Goal: Task Accomplishment & Management: Use online tool/utility

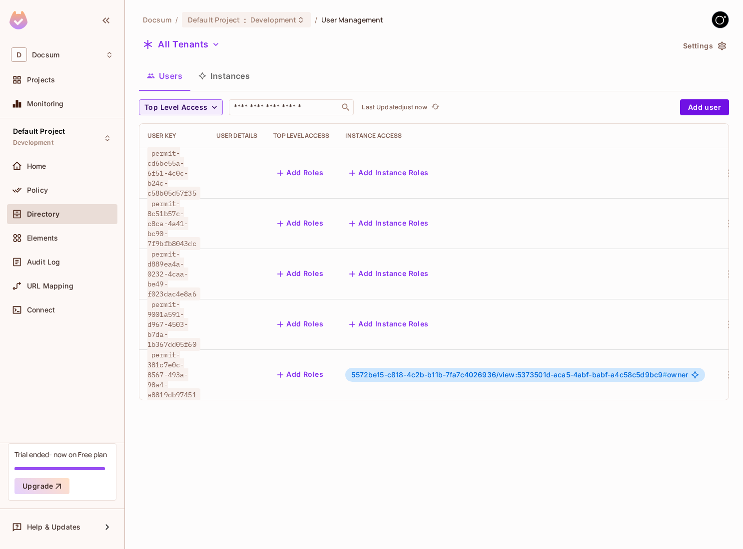
click at [719, 25] on img at bounding box center [720, 19] width 16 height 16
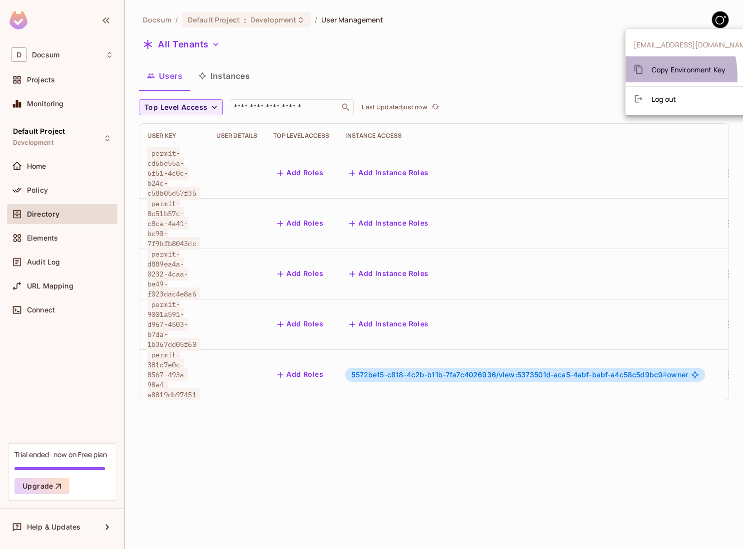
click at [653, 75] on div "Copy Environment Key" at bounding box center [679, 69] width 92 height 20
click at [323, 425] on div at bounding box center [371, 274] width 743 height 549
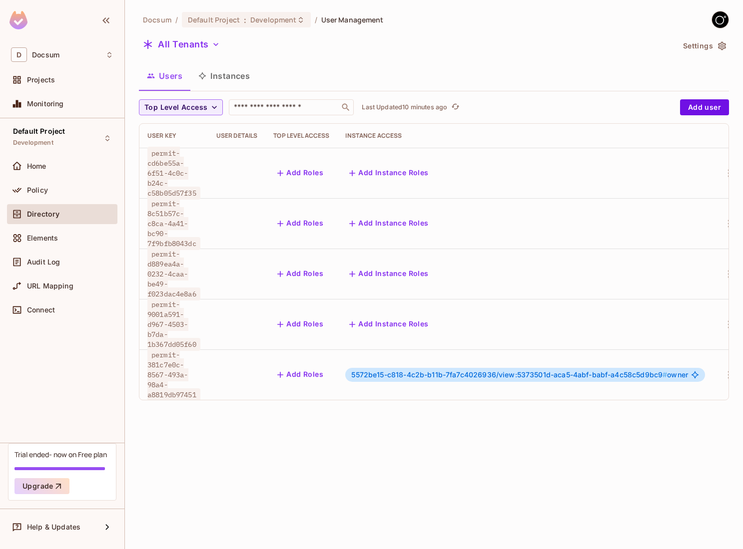
click at [464, 217] on div "Add Instance Roles" at bounding box center [525, 224] width 360 height 16
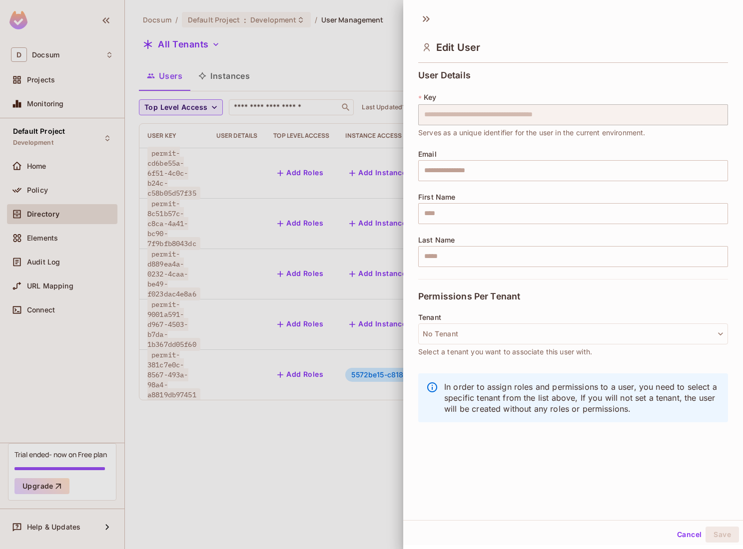
click at [57, 171] on div at bounding box center [371, 274] width 743 height 549
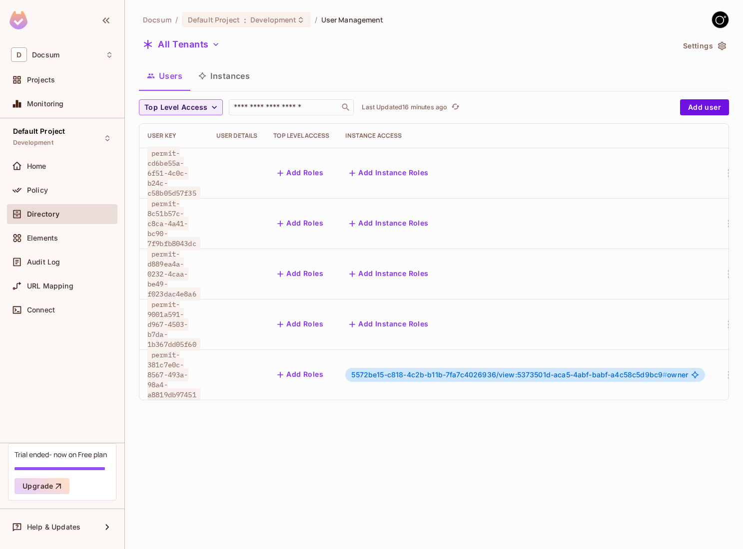
click at [57, 171] on div "Home" at bounding box center [62, 166] width 102 height 12
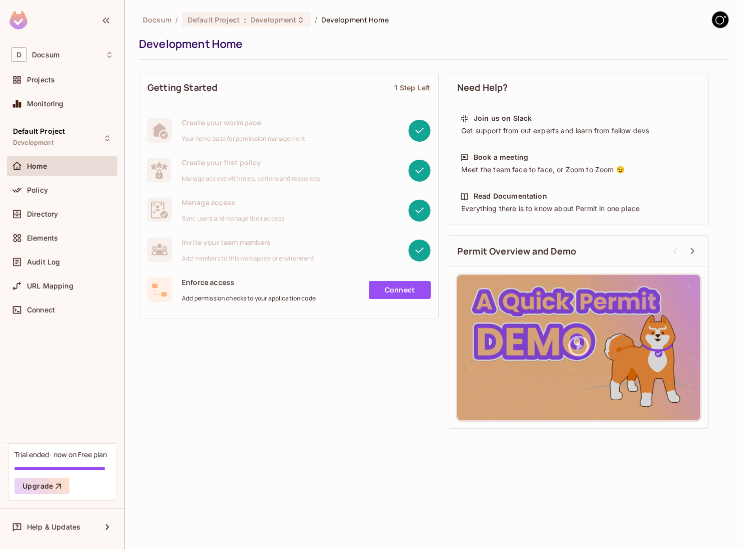
click at [367, 287] on div "Connect" at bounding box center [373, 290] width 115 height 18
click at [382, 288] on link "Connect" at bounding box center [400, 290] width 62 height 18
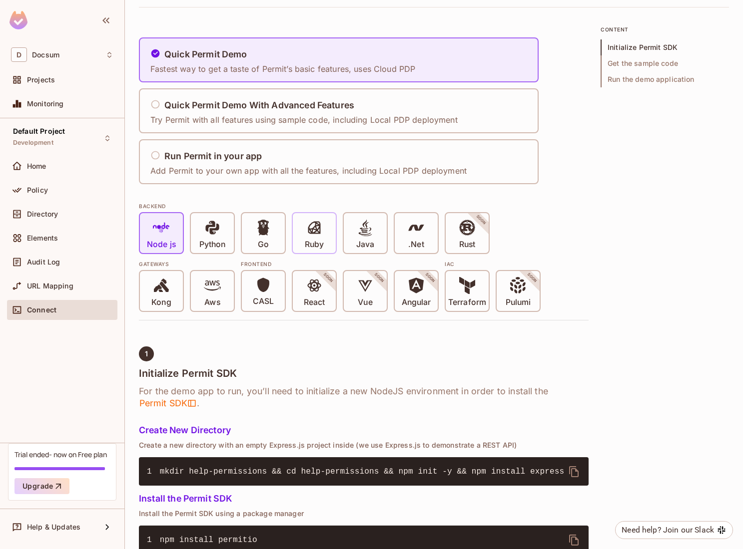
scroll to position [58, 0]
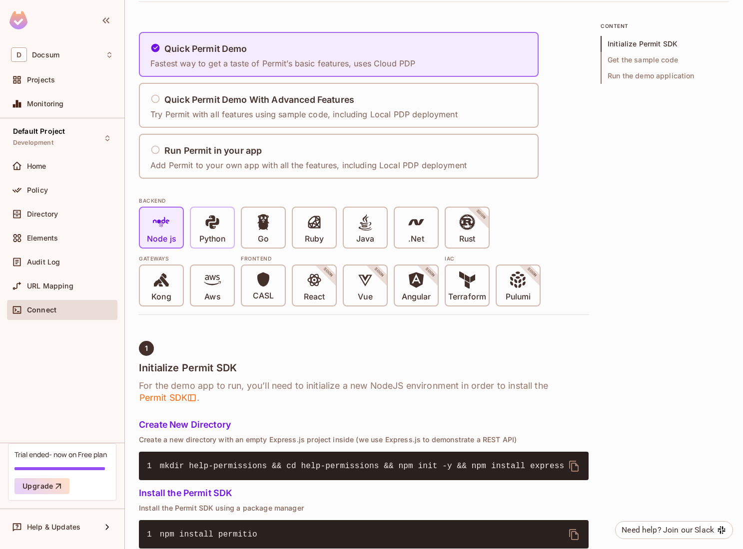
click at [204, 223] on icon at bounding box center [212, 222] width 17 height 17
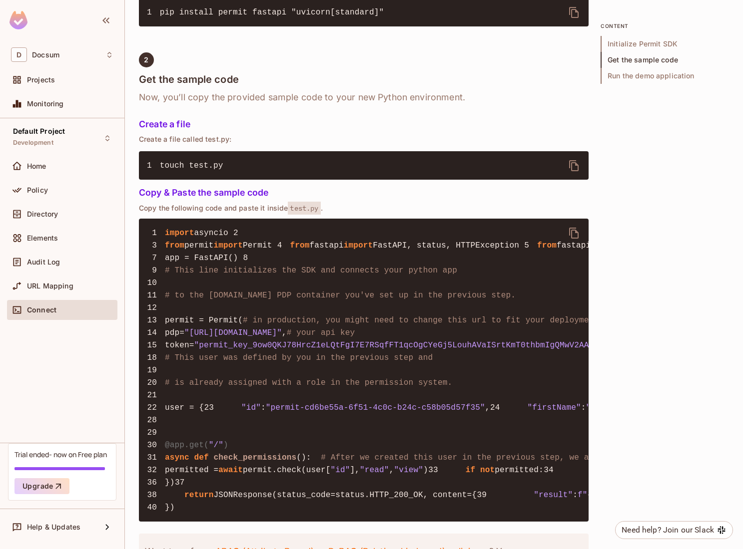
scroll to position [637, 0]
